Goal: Find contact information: Find contact information

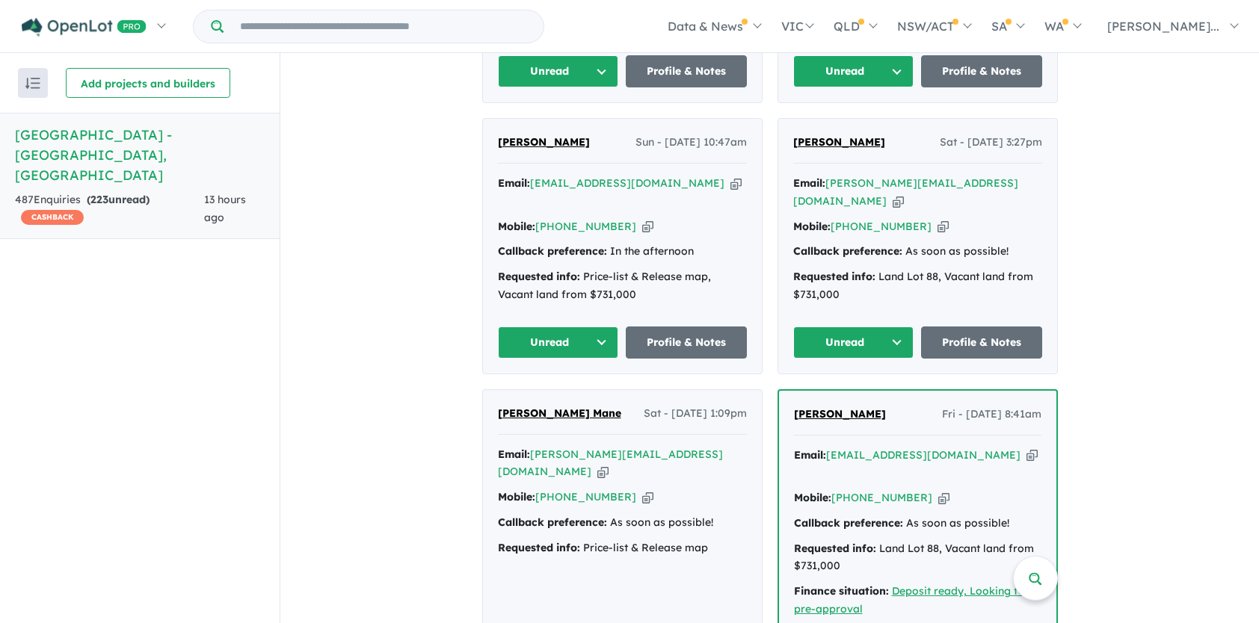
scroll to position [897, 0]
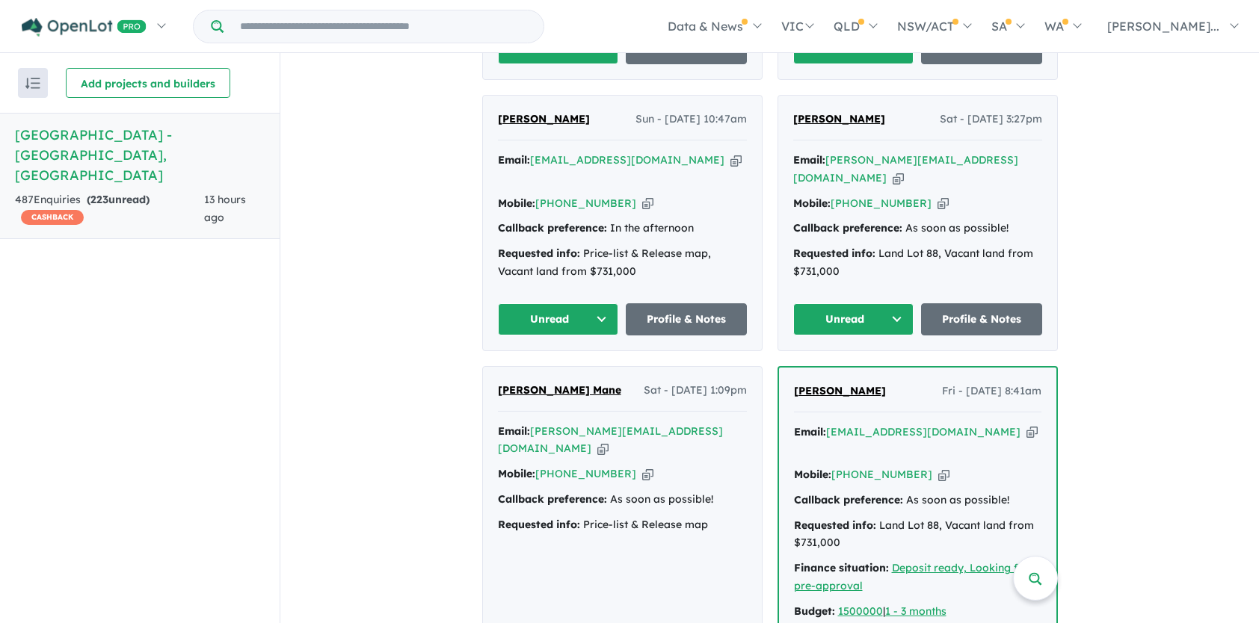
drag, startPoint x: 488, startPoint y: 343, endPoint x: 614, endPoint y: 407, distance: 141.7
click at [614, 407] on div "[PERSON_NAME] Mane Sat - [DATE] 1:09pm Email: [PERSON_NAME][EMAIL_ADDRESS][DOMA…" at bounding box center [622, 529] width 279 height 324
copy div "[PERSON_NAME] Mane Sat - [DATE] 1:09pm Email: [PERSON_NAME][EMAIL_ADDRESS][DOMA…"
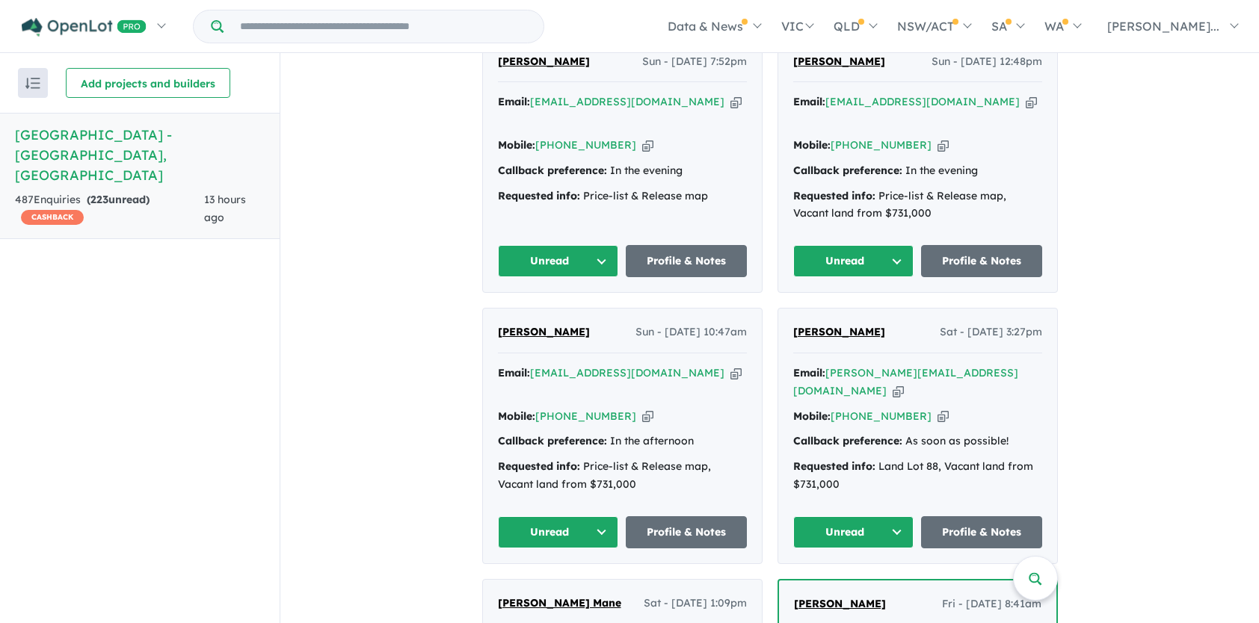
scroll to position [673, 0]
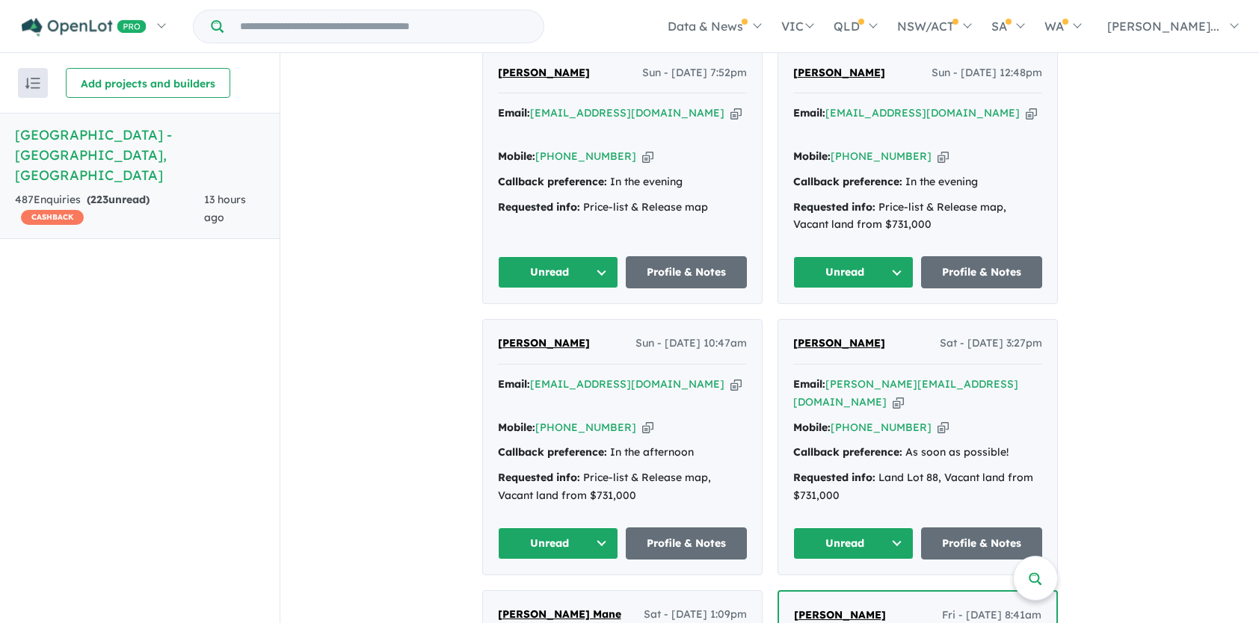
drag, startPoint x: 782, startPoint y: 318, endPoint x: 910, endPoint y: 378, distance: 141.4
click at [910, 378] on div "[PERSON_NAME] Sat - [DATE] 3:27pm Email: [PERSON_NAME][EMAIL_ADDRESS][DOMAIN_NA…" at bounding box center [917, 447] width 279 height 255
copy div "[PERSON_NAME] Sat - [DATE] 3:27pm Email: [PERSON_NAME][EMAIL_ADDRESS][DOMAIN_NA…"
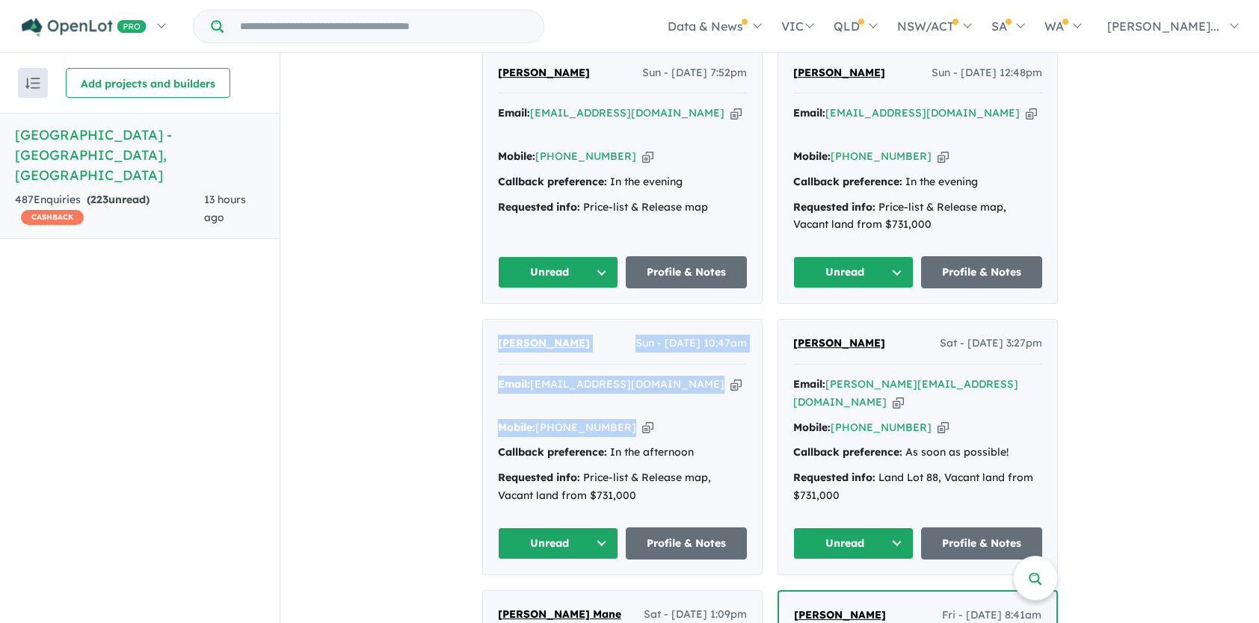
drag, startPoint x: 486, startPoint y: 315, endPoint x: 632, endPoint y: 371, distance: 156.6
click at [632, 371] on div "[PERSON_NAME] Sun - [DATE] 10:47am Email: [EMAIL_ADDRESS][DOMAIN_NAME] Copied! …" at bounding box center [622, 447] width 279 height 255
drag, startPoint x: 632, startPoint y: 371, endPoint x: 655, endPoint y: 383, distance: 26.1
click at [658, 419] on div "Mobile: [PHONE_NUMBER] Copied!" at bounding box center [622, 428] width 249 height 18
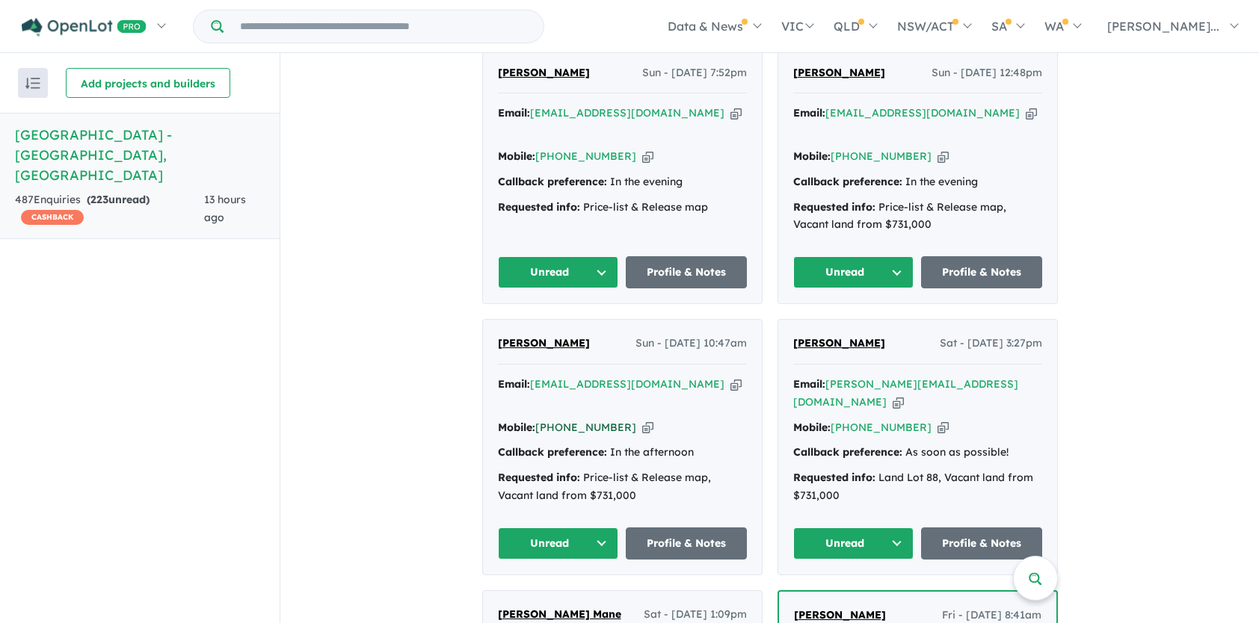
drag, startPoint x: 487, startPoint y: 313, endPoint x: 613, endPoint y: 377, distance: 140.7
click at [613, 377] on div "[PERSON_NAME] Sun - [DATE] 10:47am Email: [EMAIL_ADDRESS][DOMAIN_NAME] Copied! …" at bounding box center [622, 447] width 279 height 255
copy div "[PERSON_NAME] Sun - [DATE] 10:47am Email: [EMAIL_ADDRESS][DOMAIN_NAME] Copied! …"
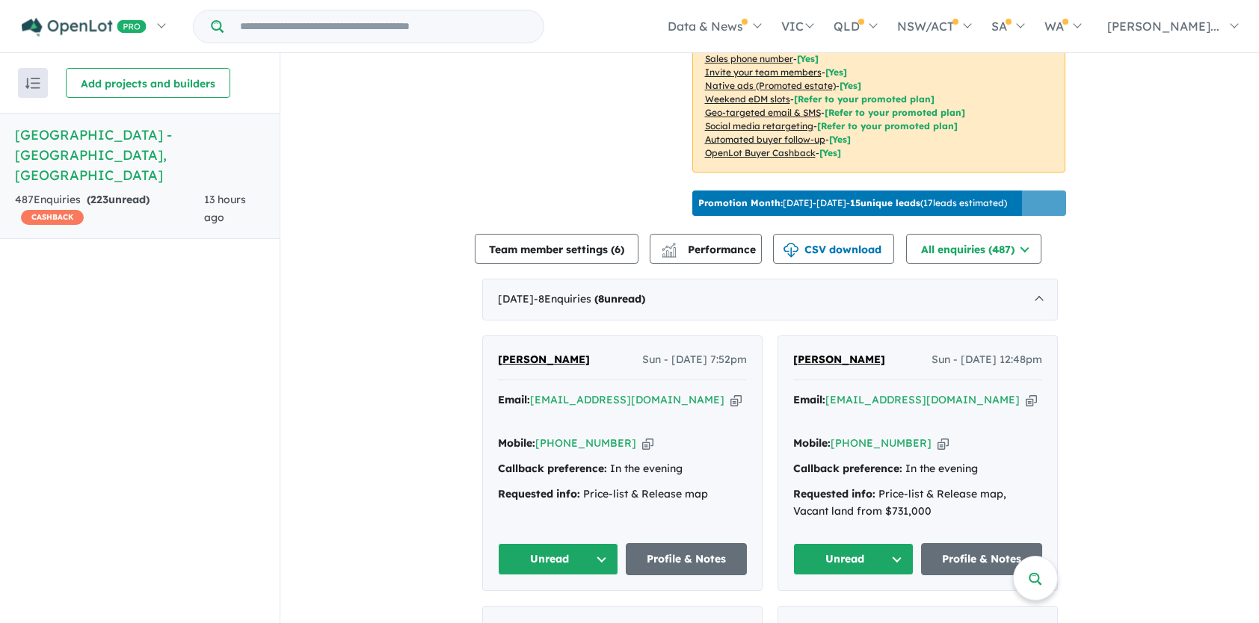
scroll to position [448, 0]
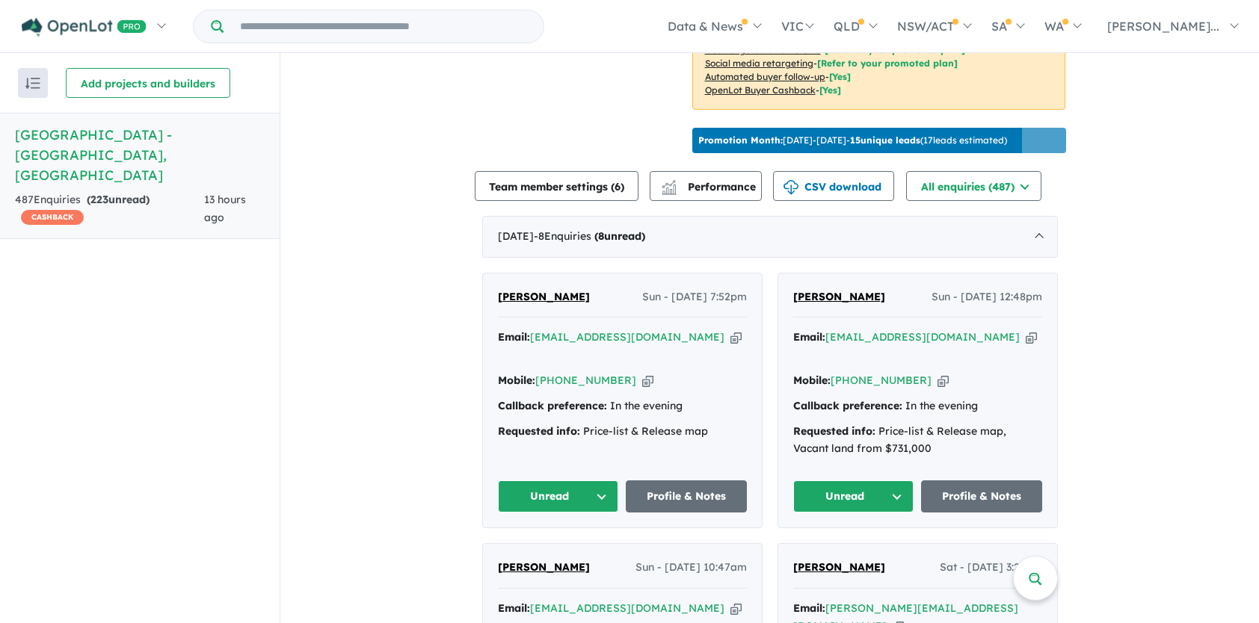
drag, startPoint x: 785, startPoint y: 285, endPoint x: 911, endPoint y: 353, distance: 143.1
click at [911, 353] on div "[PERSON_NAME] Sun - [DATE] 12:48pm Email: [EMAIL_ADDRESS][DOMAIN_NAME] Copied! …" at bounding box center [917, 401] width 279 height 255
copy div "[PERSON_NAME] Sun - [DATE] 12:48pm Email: [EMAIL_ADDRESS][DOMAIN_NAME] Copied! …"
drag, startPoint x: 490, startPoint y: 287, endPoint x: 622, endPoint y: 341, distance: 142.8
click at [622, 341] on div "[PERSON_NAME] Sun - [DATE] 7:52pm Email: [EMAIL_ADDRESS][DOMAIN_NAME] Copied! M…" at bounding box center [622, 401] width 279 height 255
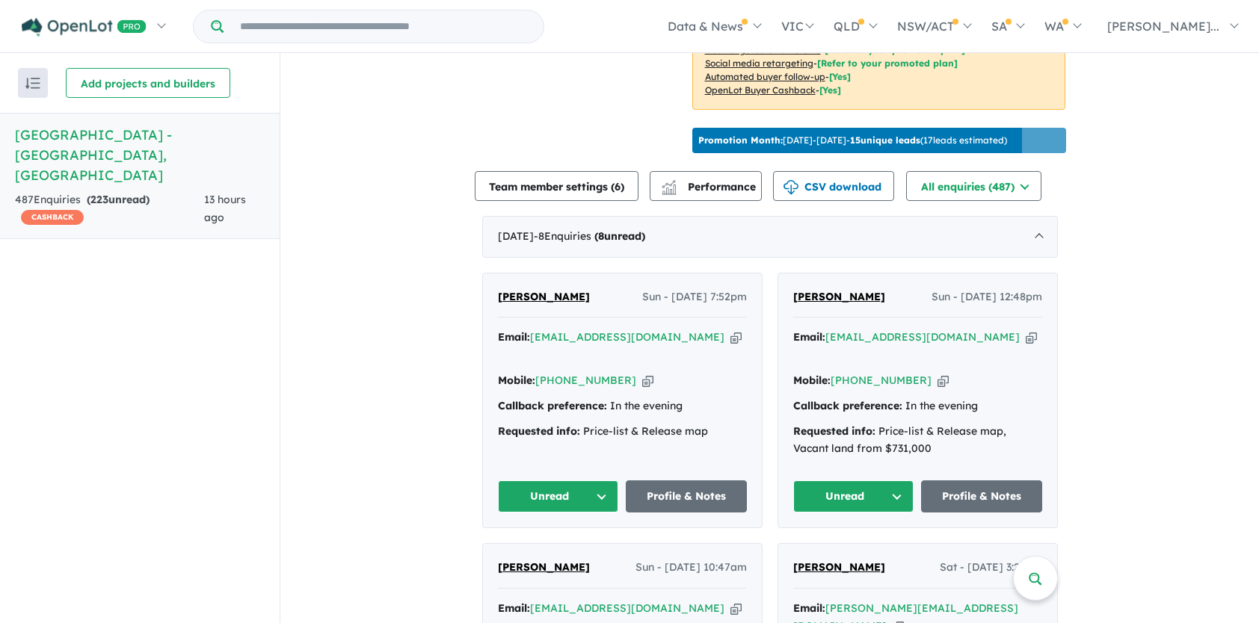
copy div "[PERSON_NAME] Sun - [DATE] 7:52pm Email: [EMAIL_ADDRESS][DOMAIN_NAME] Copied! M…"
